Goal: Communication & Community: Answer question/provide support

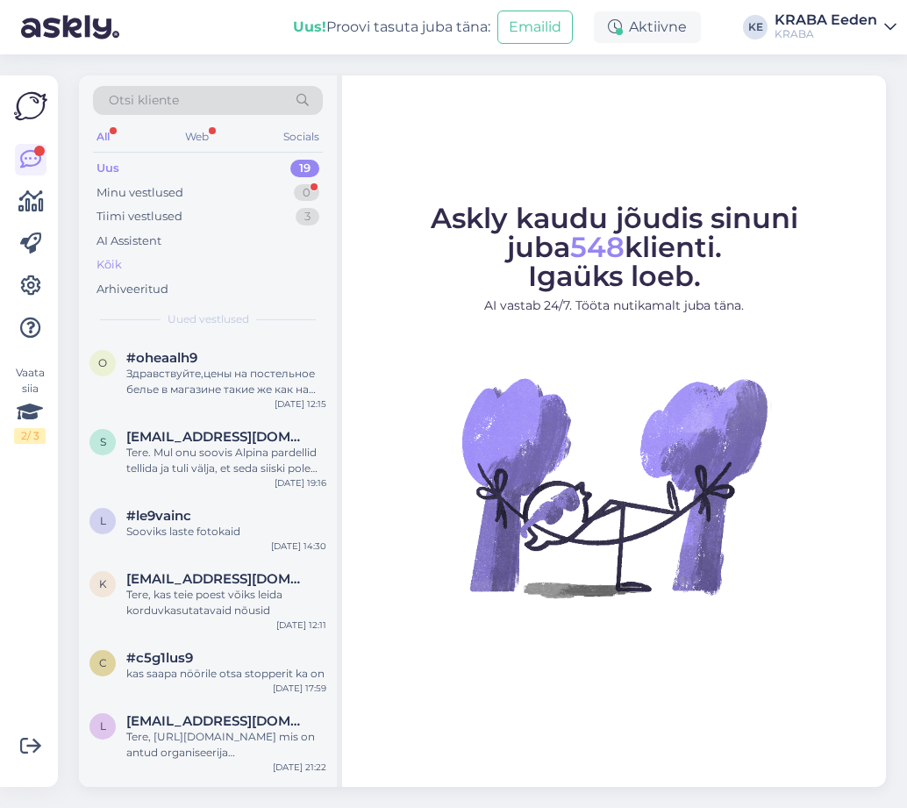
click at [162, 265] on div "Kõik" at bounding box center [208, 265] width 230 height 25
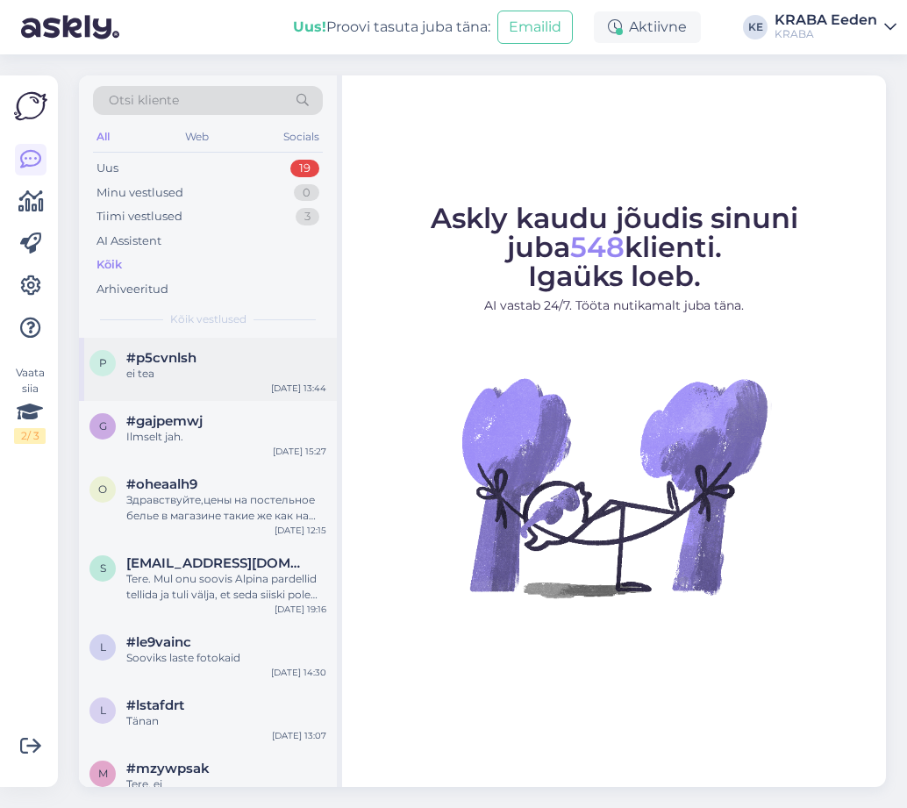
click at [182, 381] on div "p #p5cvnlsh ei tea [DATE] 13:44" at bounding box center [208, 369] width 258 height 63
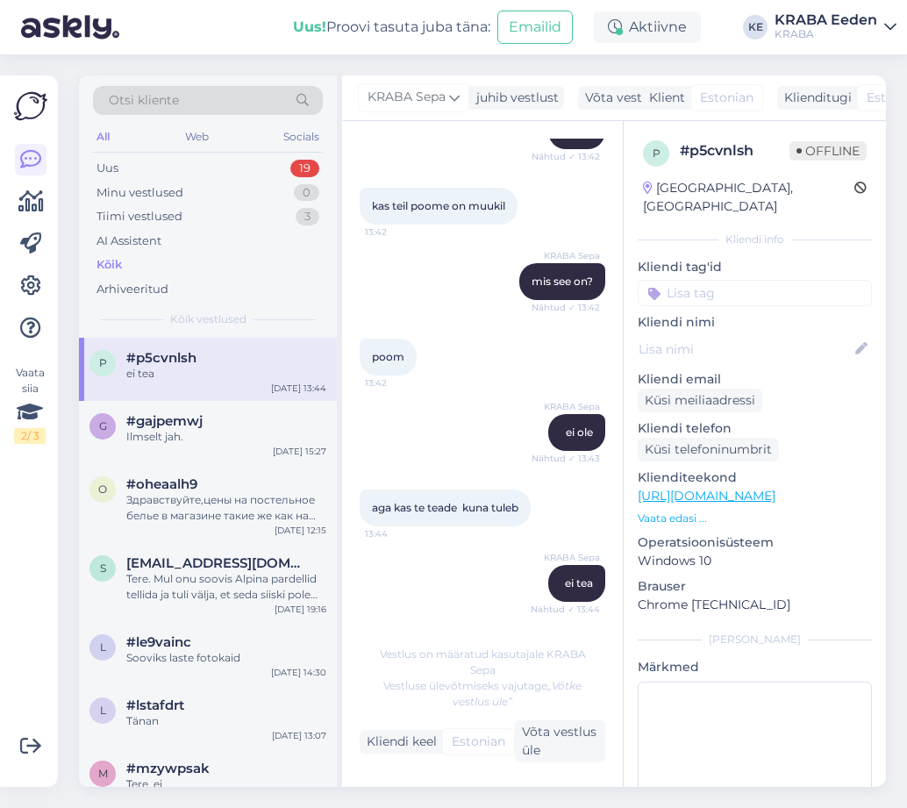
scroll to position [196, 0]
click at [206, 430] on div "Ilmselt jah." at bounding box center [226, 437] width 200 height 16
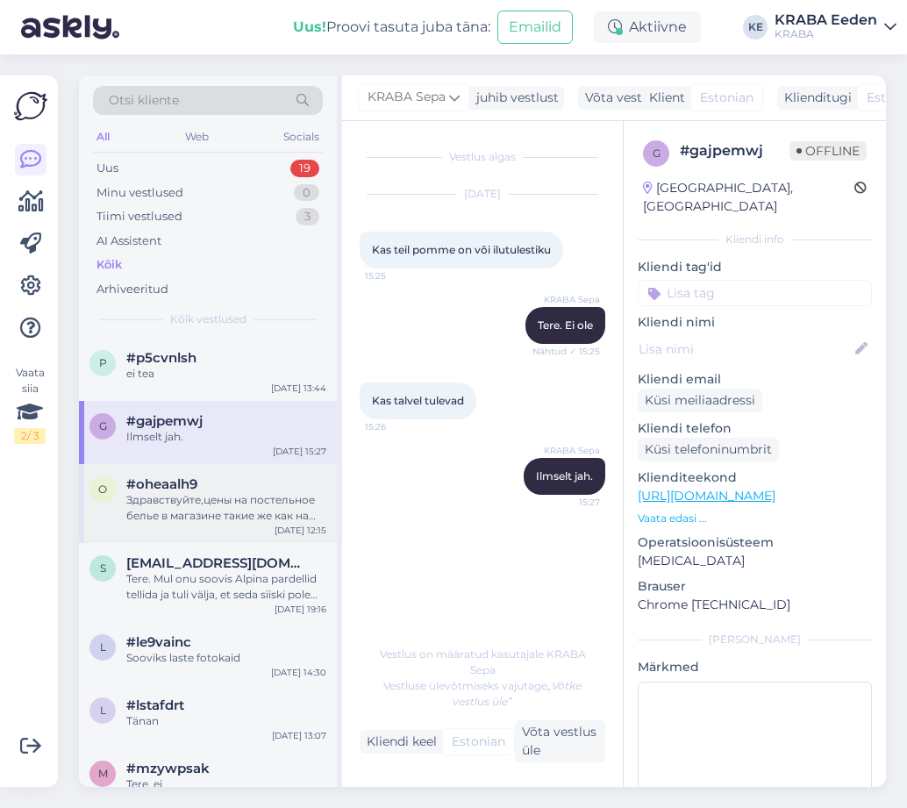
click at [175, 520] on div "Здравствуйте,цены на постельное белье в магазине такие же как на сайте,или скид…" at bounding box center [226, 508] width 200 height 32
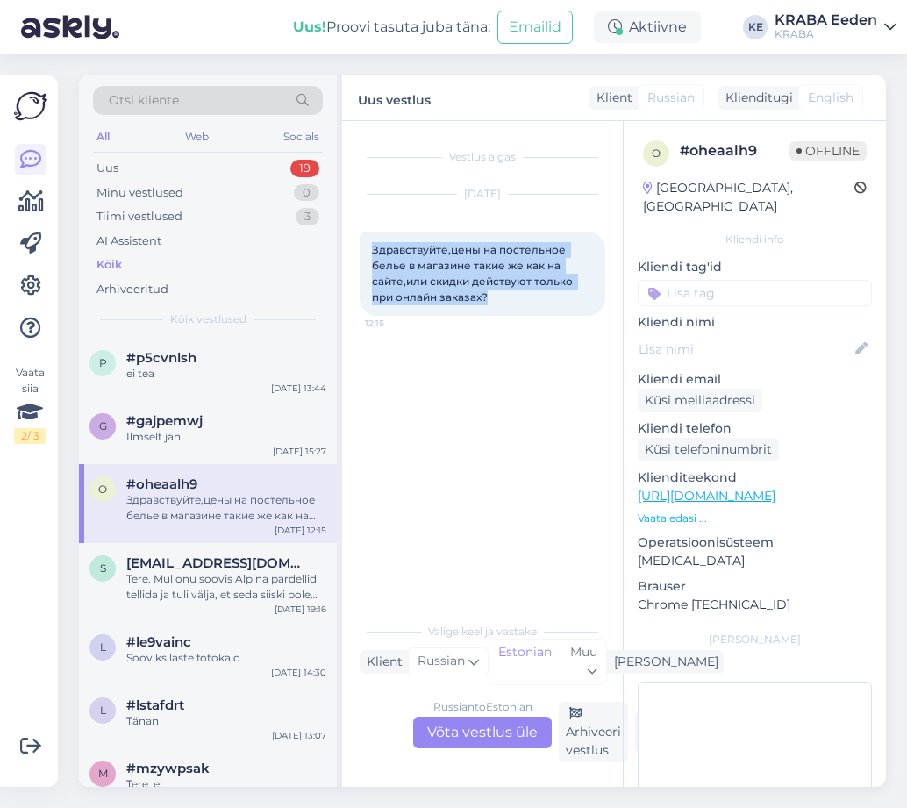
drag, startPoint x: 372, startPoint y: 247, endPoint x: 523, endPoint y: 297, distance: 158.9
click at [523, 297] on div "Здравствуйте,цены на постельное белье в магазине такие же как на сайте,или скид…" at bounding box center [483, 274] width 246 height 84
copy span "Здравствуйте,цены на постельное белье в магазине такие же как на сайте,или скид…"
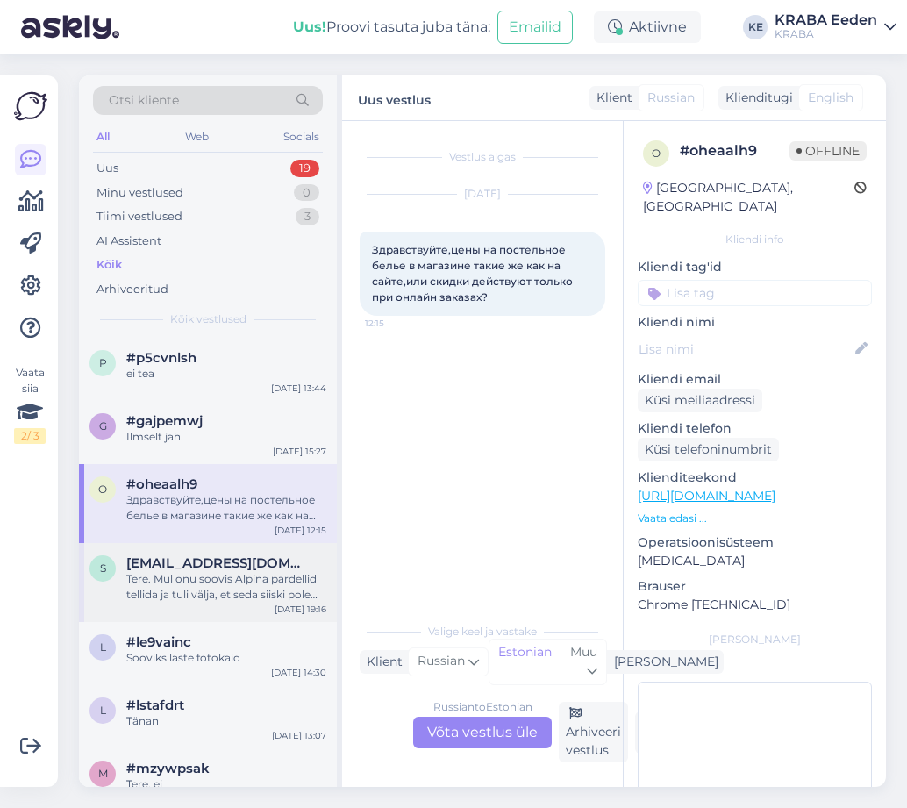
click at [251, 592] on div "Tere. Mul onu soovis Alpina pardellid tellida ja tuli välja, et seda siiski pol…" at bounding box center [226, 587] width 200 height 32
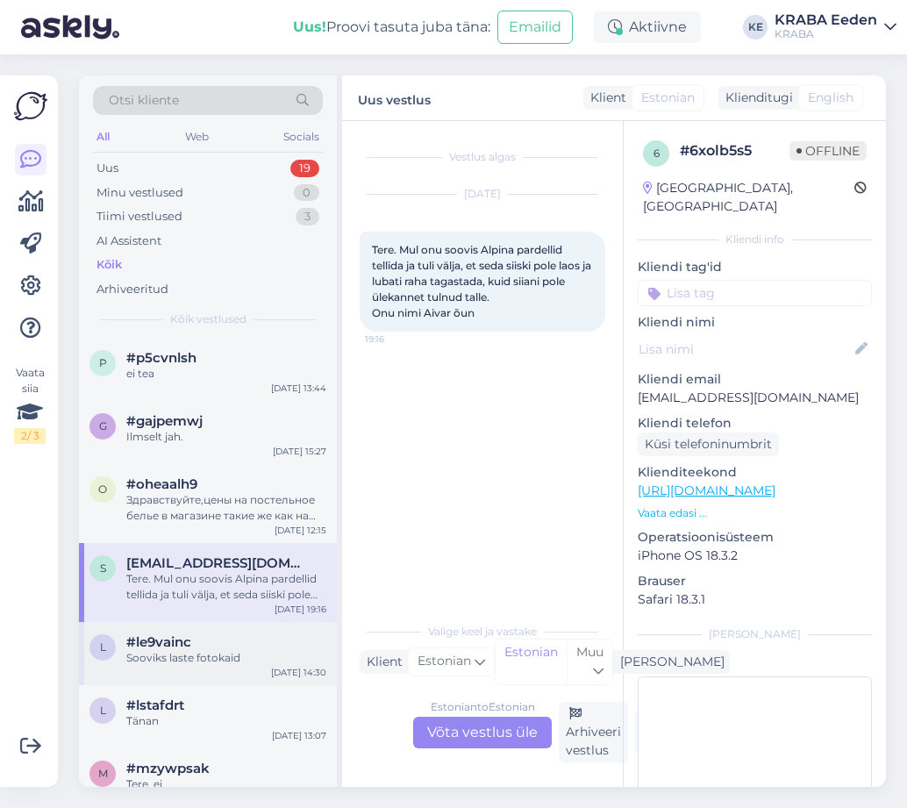
click at [223, 660] on div "Sooviks laste fotokaid" at bounding box center [226, 658] width 200 height 16
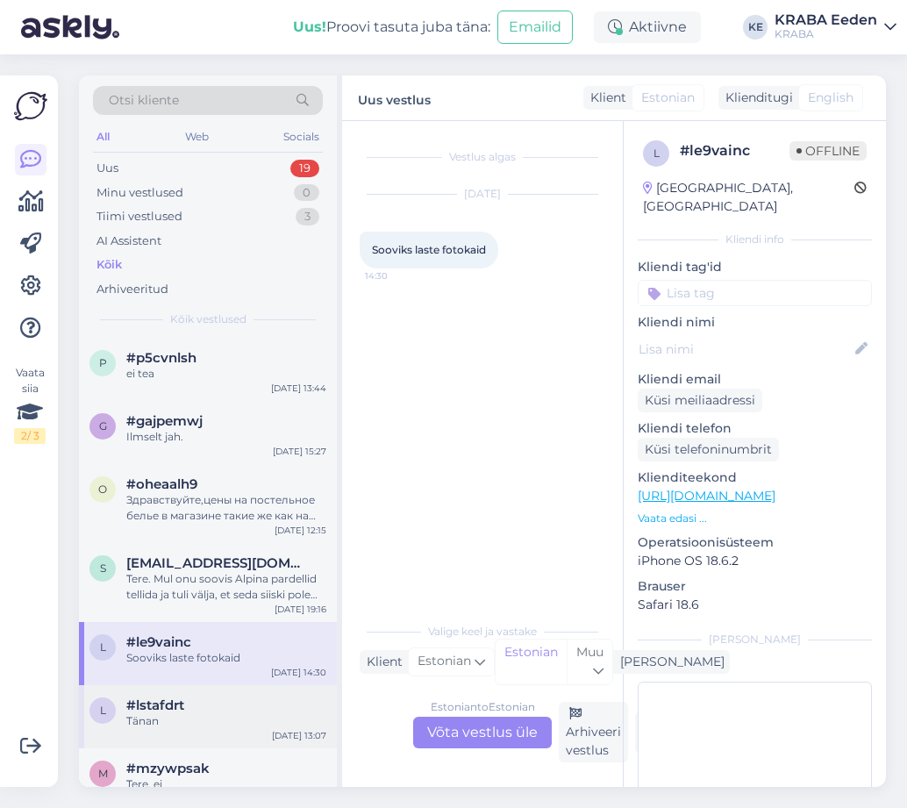
click at [199, 686] on div "l #lstafdrt Tänan [DATE] 13:07" at bounding box center [208, 716] width 258 height 63
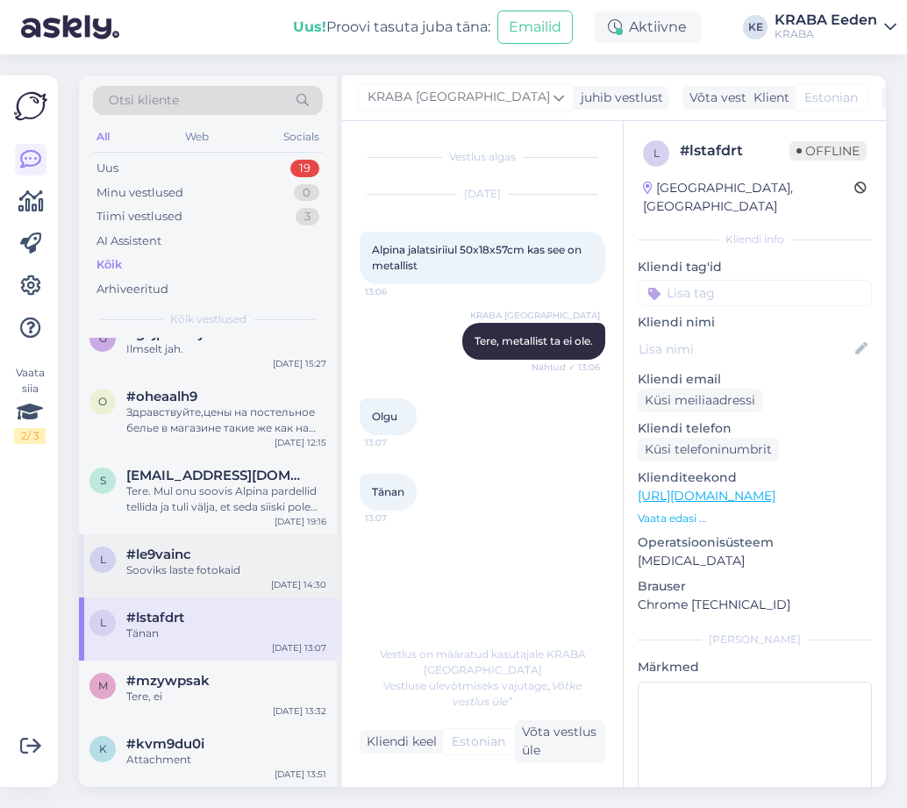
scroll to position [175, 0]
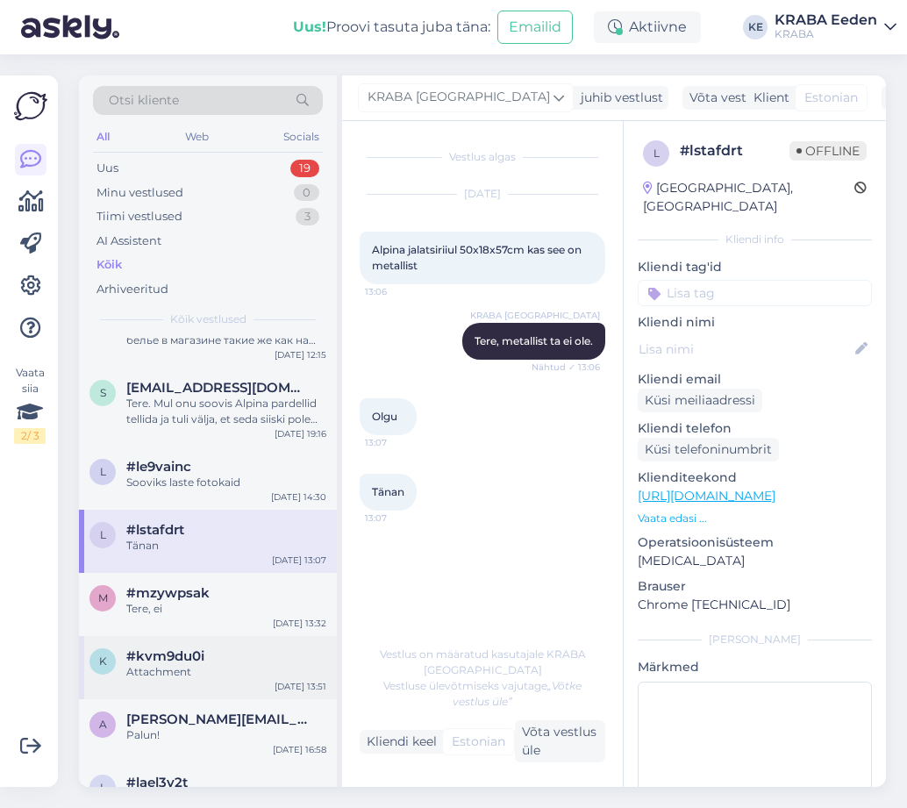
click at [224, 652] on div "#kvm9du0i" at bounding box center [226, 656] width 200 height 16
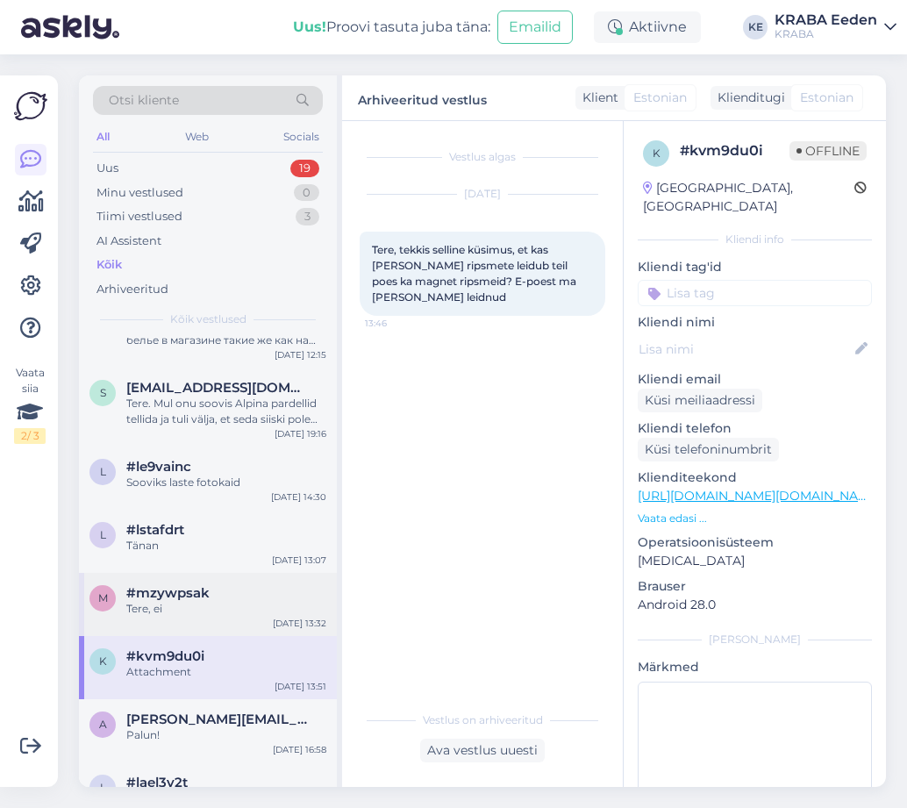
click at [229, 617] on div "m #mzywpsak Tere, ei [DATE] 13:32" at bounding box center [208, 604] width 258 height 63
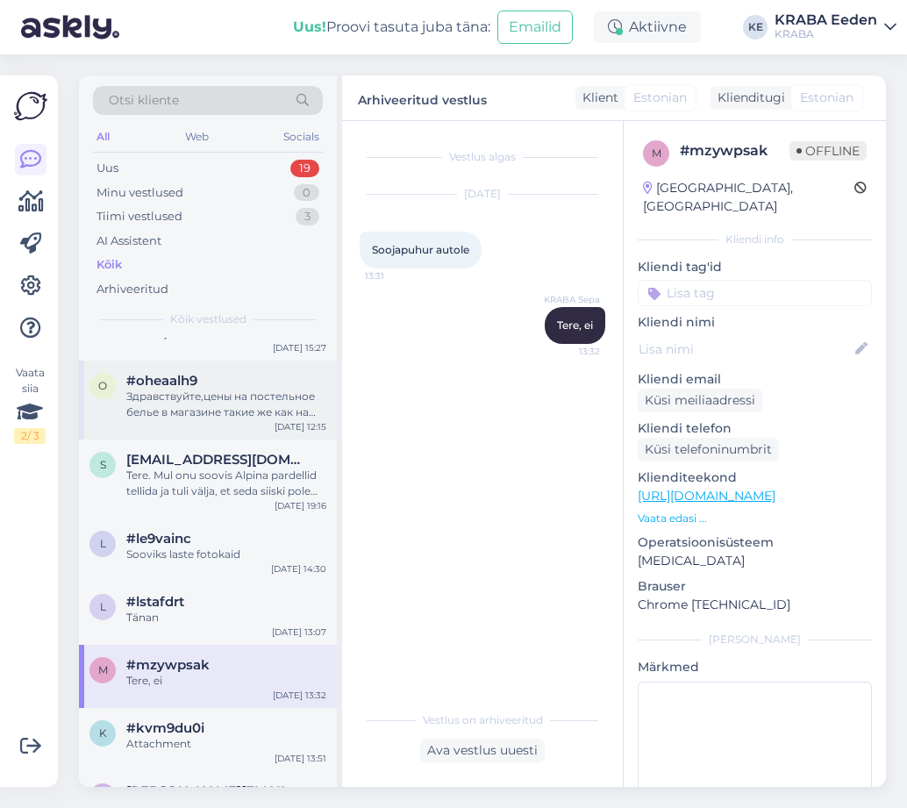
scroll to position [0, 0]
